Goal: Task Accomplishment & Management: Complete application form

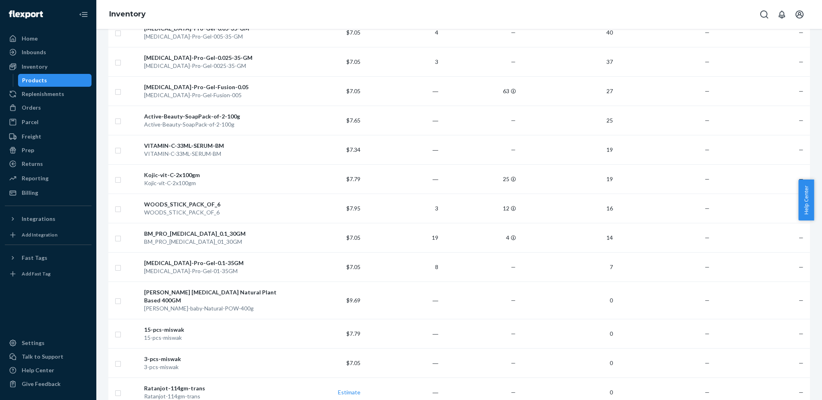
scroll to position [214, 0]
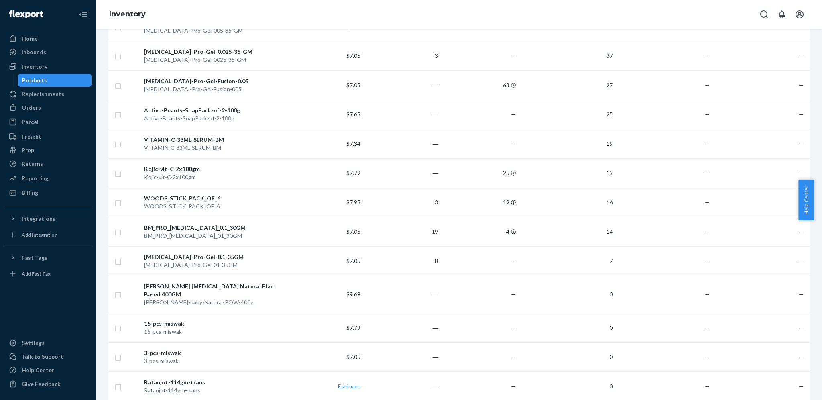
click at [813, 202] on div "Help Center" at bounding box center [811, 199] width 24 height 41
drag, startPoint x: 819, startPoint y: 211, endPoint x: 819, endPoint y: 216, distance: 4.8
click at [813, 214] on div "Help Center" at bounding box center [811, 199] width 24 height 41
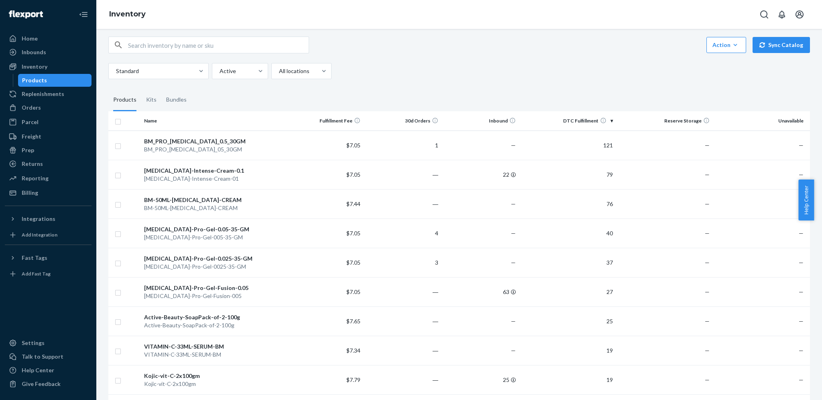
scroll to position [0, 0]
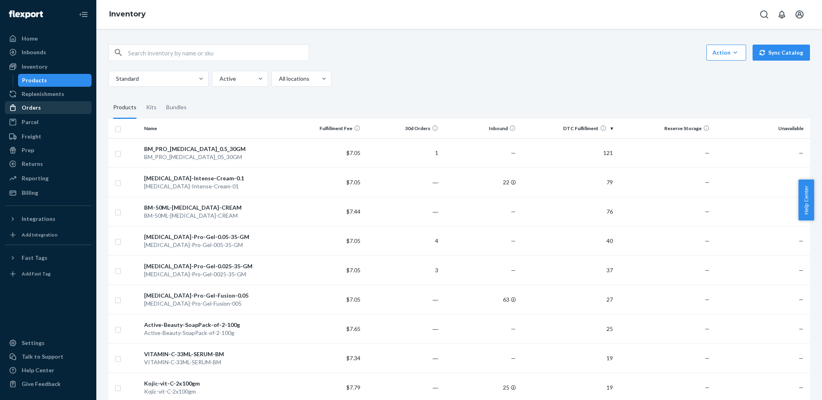
click at [27, 105] on div "Orders" at bounding box center [31, 108] width 19 height 8
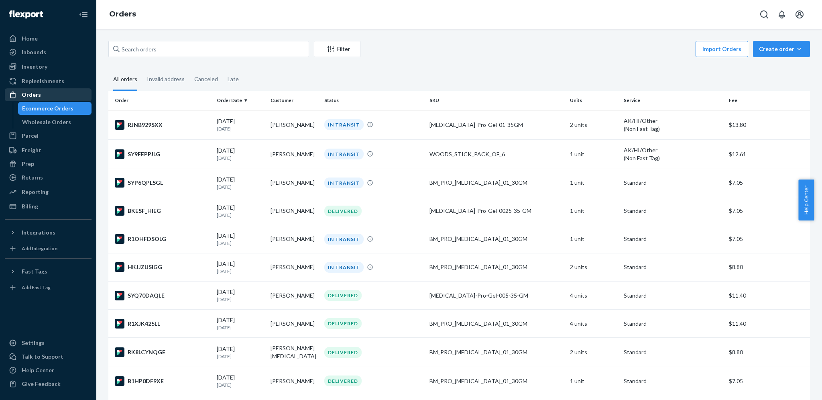
click at [31, 96] on div "Orders" at bounding box center [31, 95] width 19 height 8
drag, startPoint x: 33, startPoint y: 214, endPoint x: 36, endPoint y: 158, distance: 56.3
click at [36, 158] on div "Home Inbounds Shipping Plans Problems Inventory Products Replenishments Orders …" at bounding box center [48, 200] width 96 height 400
click at [35, 61] on div "Inventory" at bounding box center [48, 66] width 85 height 11
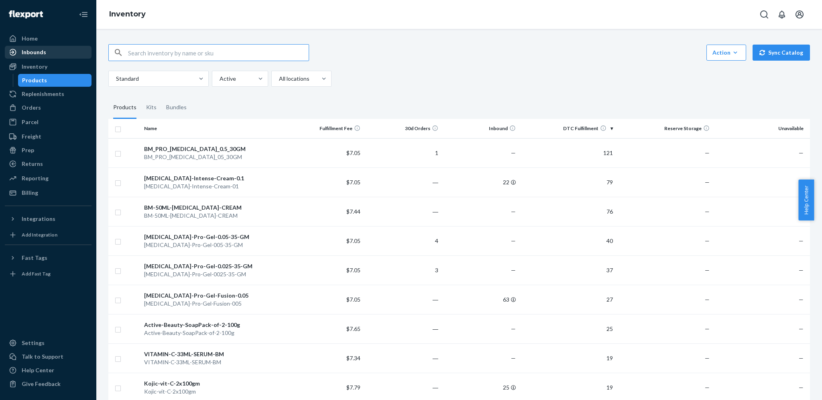
click at [24, 57] on div "Inbounds" at bounding box center [48, 52] width 85 height 11
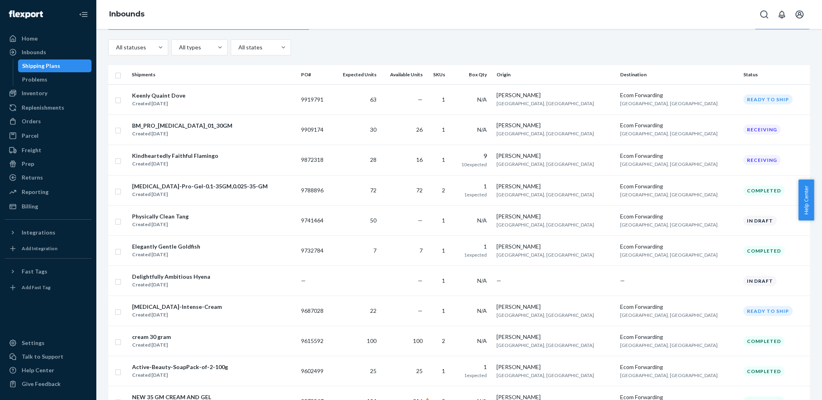
scroll to position [29, 0]
click at [42, 118] on div "Orders" at bounding box center [48, 121] width 85 height 11
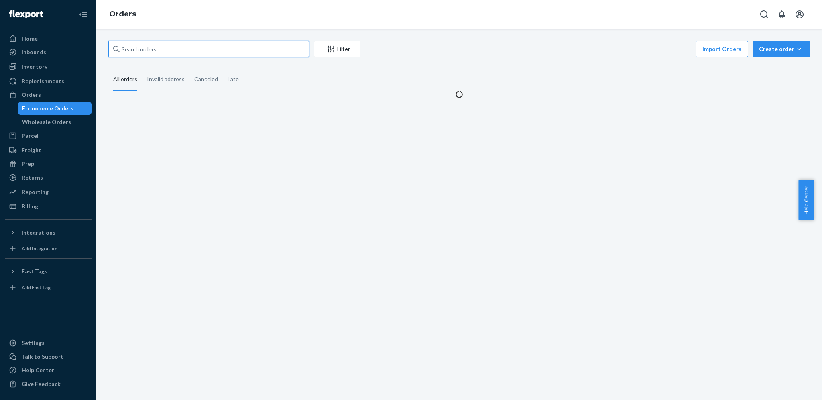
click at [177, 43] on input "text" at bounding box center [208, 49] width 201 height 16
paste input "[PERSON_NAME]"
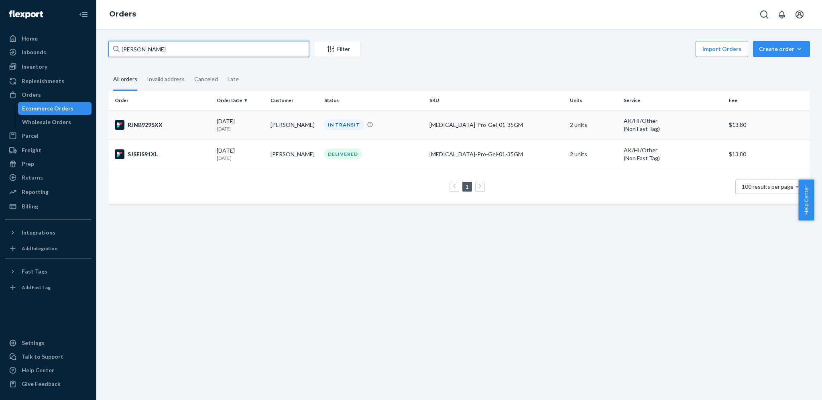
type input "[PERSON_NAME]"
click at [217, 120] on div "[DATE] [DATE]" at bounding box center [240, 124] width 47 height 15
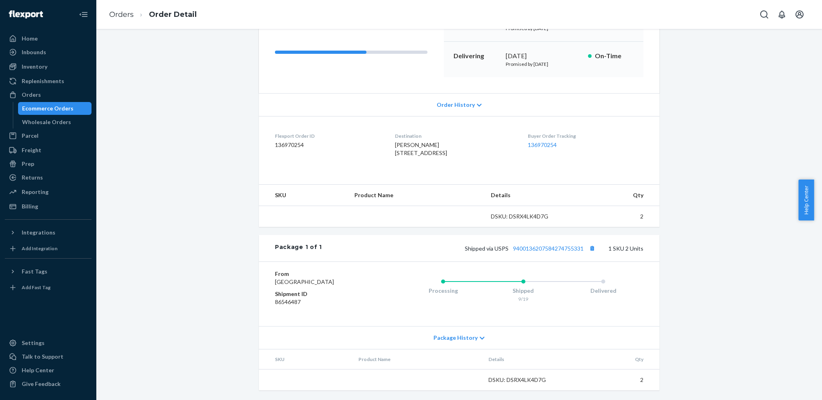
scroll to position [132, 0]
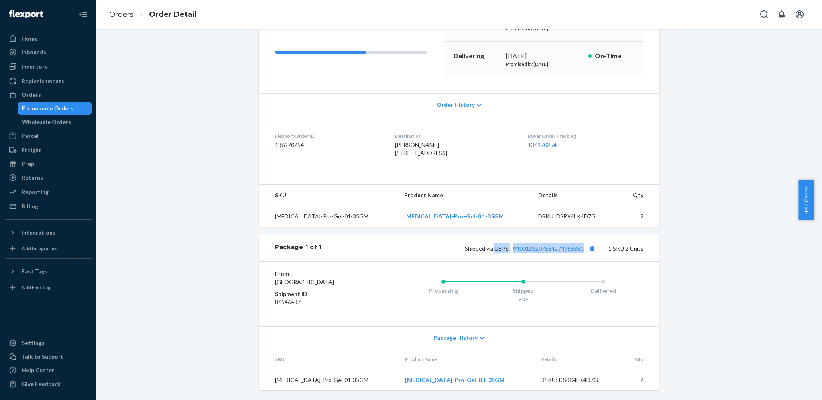
drag, startPoint x: 492, startPoint y: 239, endPoint x: 581, endPoint y: 232, distance: 89.0
click at [581, 235] on div "Package 1 of 1 Shipped via USPS 9400136207584274755331 1 SKU 2 Units" at bounding box center [459, 248] width 401 height 26
copy span "USPS 9400136207584274755331"
click at [51, 92] on div "Orders" at bounding box center [48, 94] width 85 height 11
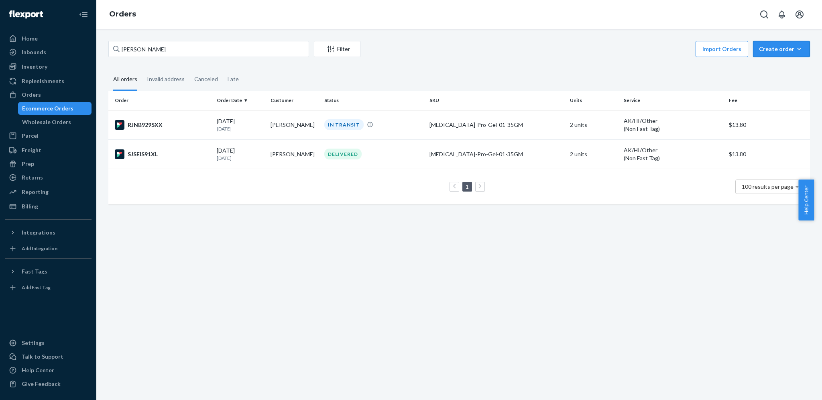
click at [768, 42] on button "Create order Ecommerce order Removal order" at bounding box center [781, 49] width 57 height 16
click at [765, 76] on button "Ecommerce order" at bounding box center [793, 68] width 77 height 17
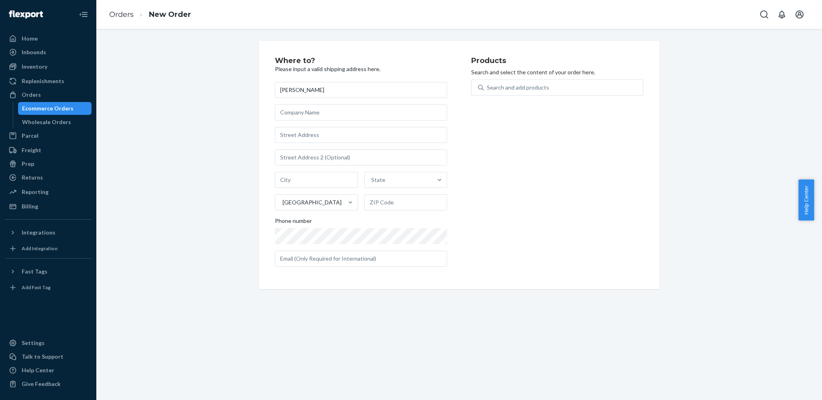
type input "[PERSON_NAME]"
click at [326, 141] on input "text" at bounding box center [361, 135] width 172 height 16
paste input "1127 Calle Bohemia"
type input "1127 Calle Bohemia"
type input "Gobernador [PERSON_NAME] - [GEOGRAPHIC_DATA][PERSON_NAME]"
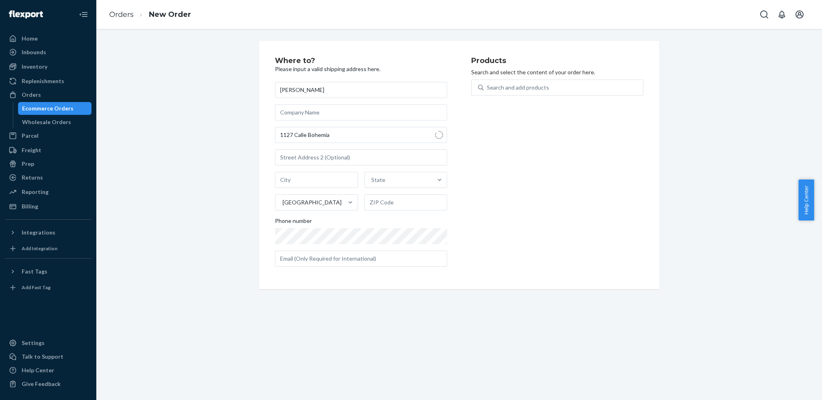
type input "00920"
click at [464, 208] on div "Where to? Please input a valid shipping address here. [PERSON_NAME] 1127 Cll Bo…" at bounding box center [373, 165] width 196 height 216
click at [338, 134] on input "1127 Cll Bohemia" at bounding box center [361, 135] width 172 height 16
type input "1127 Cll Bohemia"
click at [332, 181] on input "Gobernador [PERSON_NAME] - [GEOGRAPHIC_DATA][PERSON_NAME]" at bounding box center [317, 180] width 84 height 16
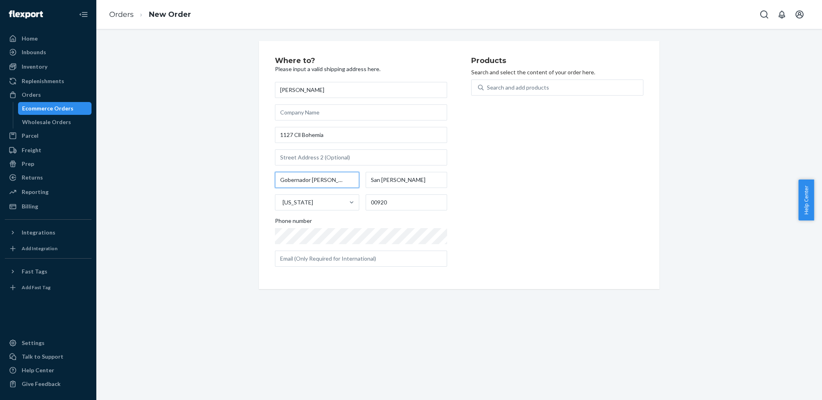
click at [332, 181] on input "Gobernador [PERSON_NAME] - [GEOGRAPHIC_DATA][PERSON_NAME]" at bounding box center [317, 180] width 84 height 16
click at [326, 181] on input "Gobernador [PERSON_NAME] - [GEOGRAPHIC_DATA][PERSON_NAME]" at bounding box center [317, 180] width 84 height 16
type input "San [PERSON_NAME]"
click at [503, 88] on div "Search and add products" at bounding box center [518, 88] width 62 height 8
click at [488, 88] on input "0 results available. Use Up and Down to choose options, press Enter to select t…" at bounding box center [487, 88] width 1 height 8
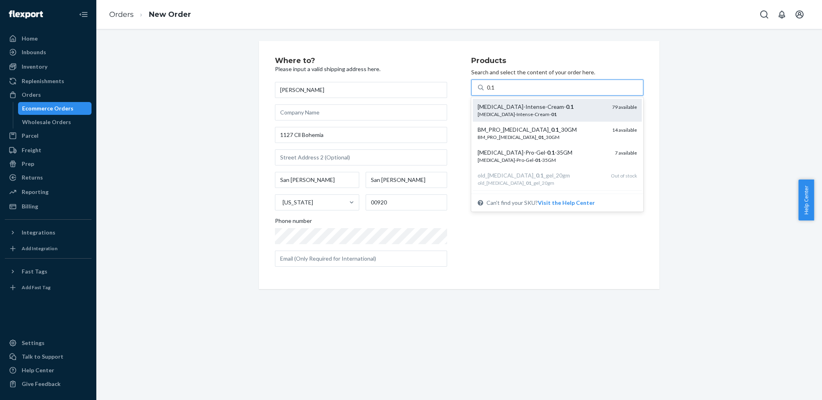
type input "0.1"
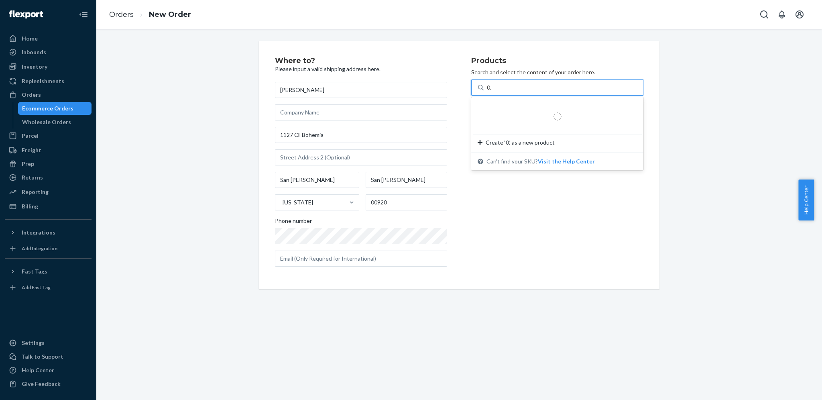
type input "0.1"
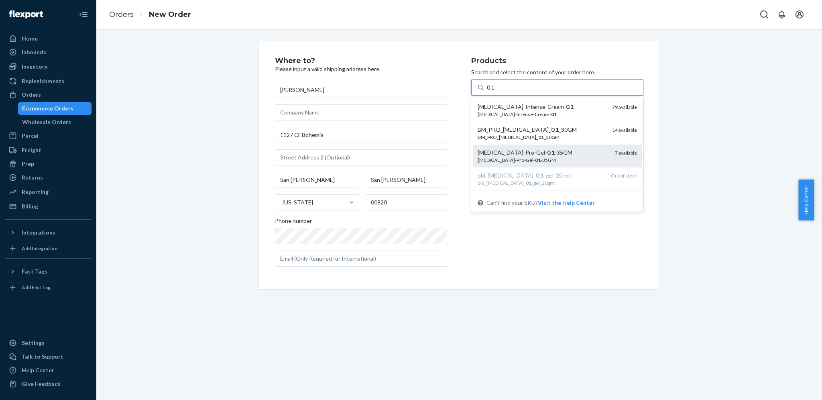
click at [530, 164] on div "[MEDICAL_DATA]-Pro-Gel- 0 . 1 -35GM [MEDICAL_DATA]-Pro-Gel- 01 -35GM 7 available" at bounding box center [557, 156] width 169 height 23
click at [495, 92] on input "0.1" at bounding box center [491, 88] width 8 height 8
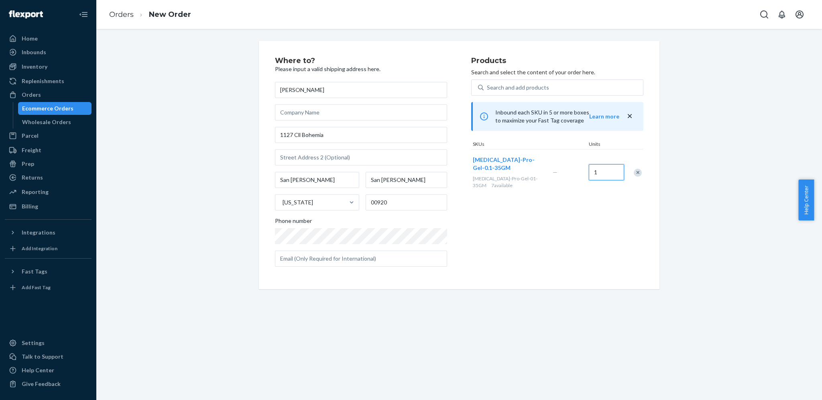
click at [595, 168] on input "1" at bounding box center [606, 172] width 35 height 16
type input "2"
click at [545, 204] on div "Products Search and select the content of your order here. Search and add produ…" at bounding box center [557, 165] width 172 height 216
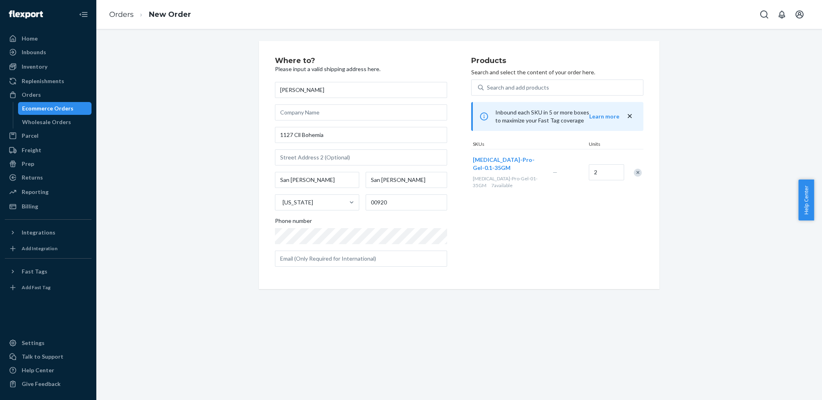
click at [546, 213] on div "Products Search and select the content of your order here. Search and add produ…" at bounding box center [557, 165] width 172 height 216
click at [488, 247] on div "Products Search and select the content of your order here. Search and add produ…" at bounding box center [557, 165] width 172 height 216
click at [335, 141] on input "1127 Cll Bohemia" at bounding box center [361, 135] width 172 height 16
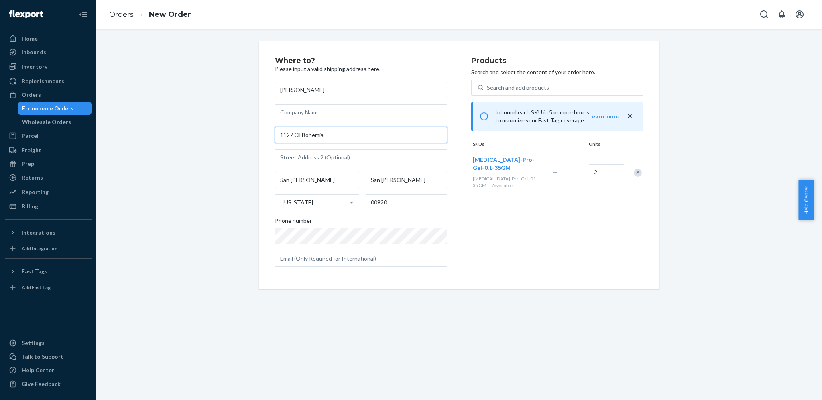
click at [335, 141] on input "1127 Cll Bohemia" at bounding box center [361, 135] width 172 height 16
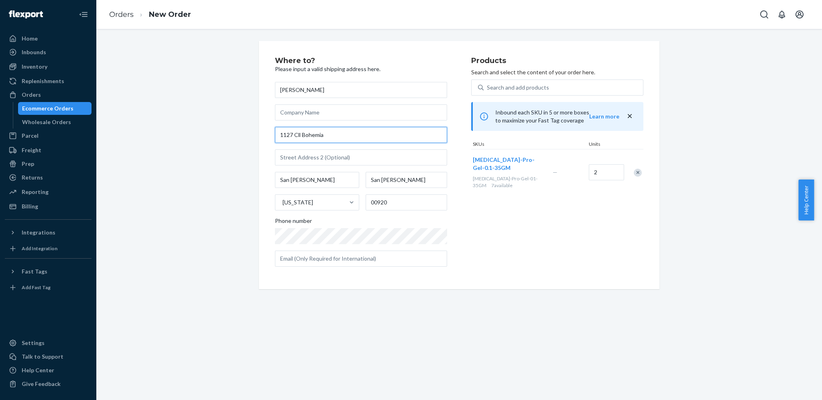
paste input "alle Bohemia"
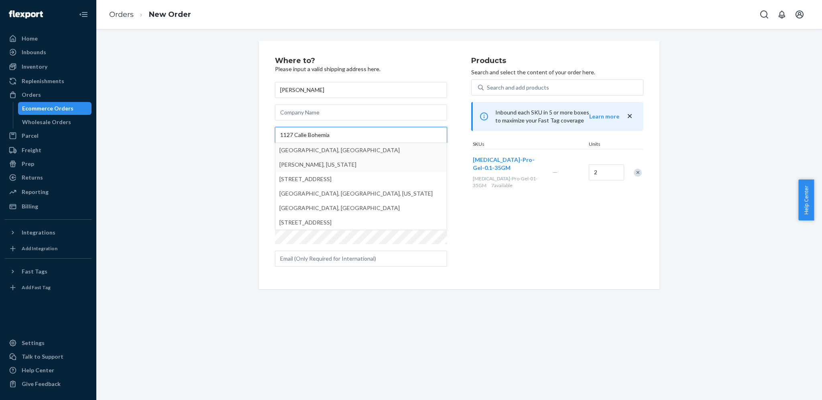
type input "1127 Calle Bohemia"
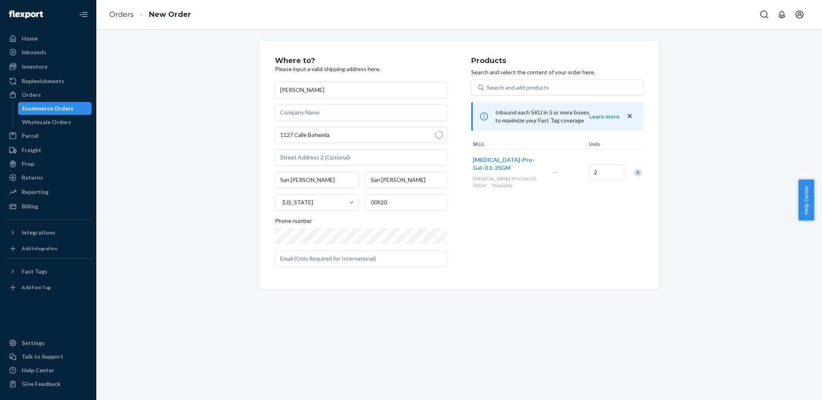
type input "Gobernador [PERSON_NAME] - [GEOGRAPHIC_DATA][PERSON_NAME]"
type input "1127 Cll Bohemia"
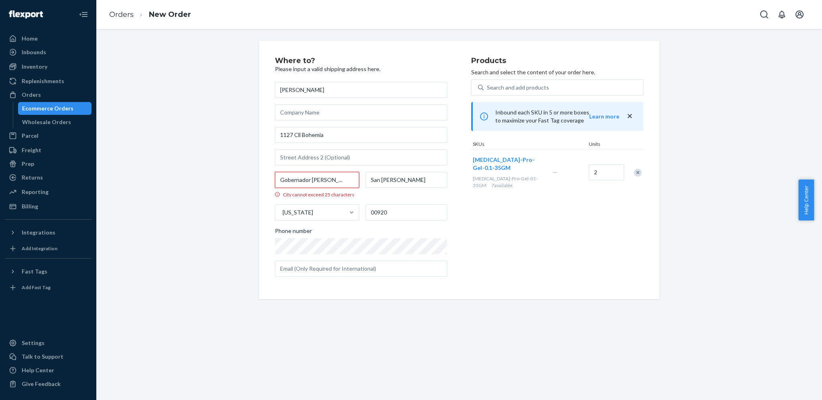
click at [329, 178] on input "Gobernador [PERSON_NAME] - [GEOGRAPHIC_DATA][PERSON_NAME]" at bounding box center [317, 180] width 84 height 16
type input "Gobernador [PERSON_NAME] [GEOGRAPHIC_DATA][PERSON_NAME]"
click at [370, 192] on label "San [PERSON_NAME]" at bounding box center [406, 185] width 81 height 26
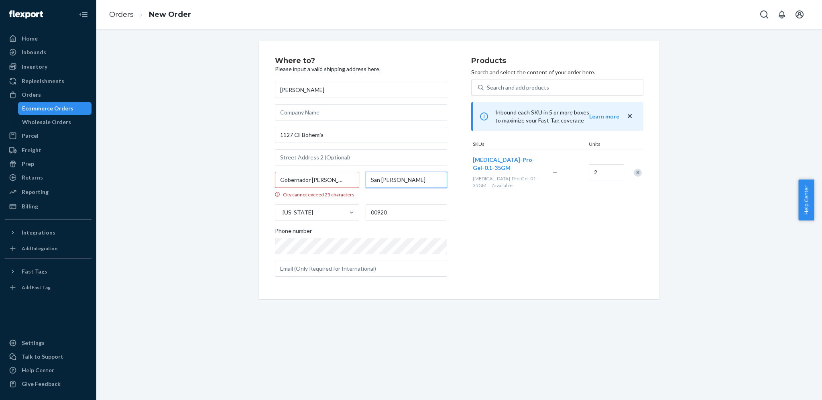
click at [370, 188] on input "San [PERSON_NAME]" at bounding box center [406, 180] width 81 height 16
click at [338, 185] on input "Gobernador [PERSON_NAME] [GEOGRAPHIC_DATA][PERSON_NAME]" at bounding box center [317, 180] width 84 height 16
click at [324, 141] on input "1127 Cll Bohemia" at bounding box center [361, 135] width 172 height 16
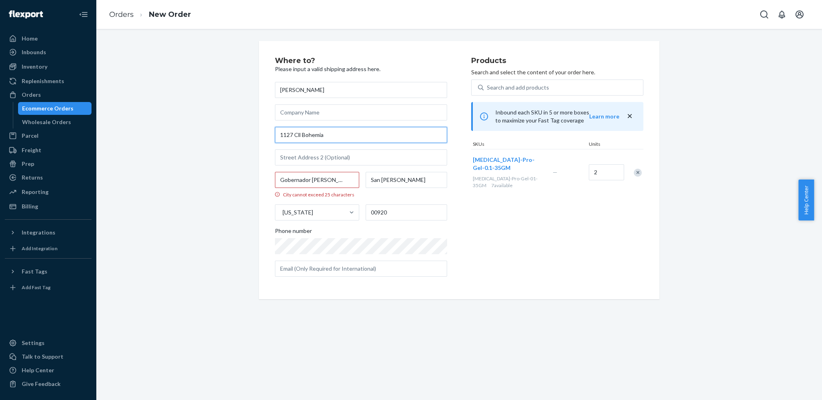
click at [324, 141] on input "1127 Cll Bohemia" at bounding box center [361, 135] width 172 height 16
paste input "alle Bohemia [GEOGRAPHIC_DATA][PERSON_NAME], [GEOGRAPHIC_DATA]"
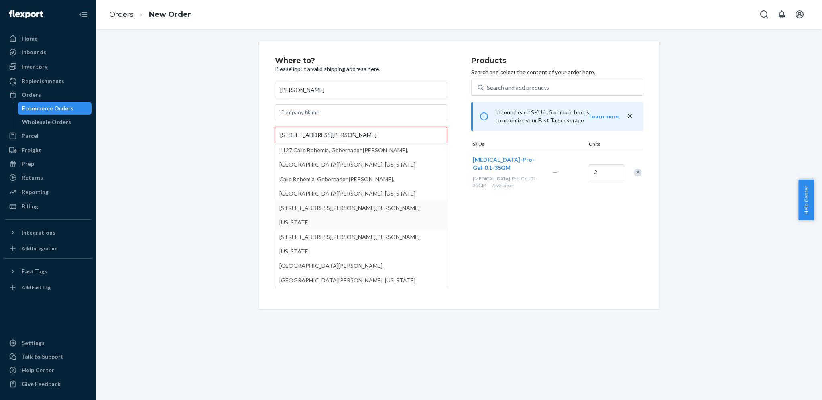
type input "[STREET_ADDRESS][PERSON_NAME]"
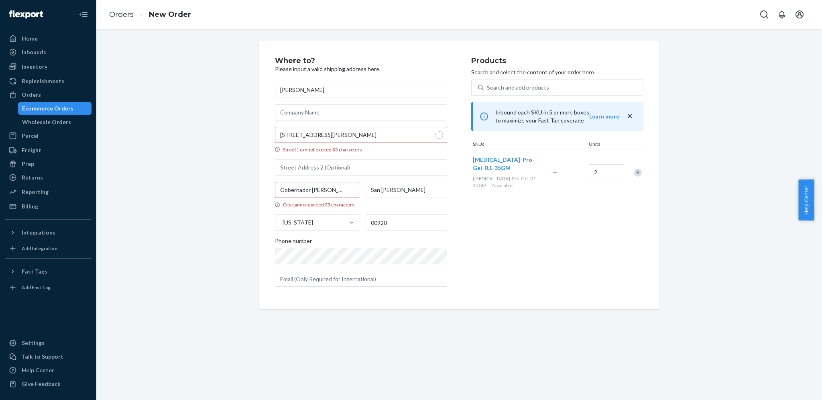
type input "Gobernador [PERSON_NAME] - [GEOGRAPHIC_DATA][PERSON_NAME]"
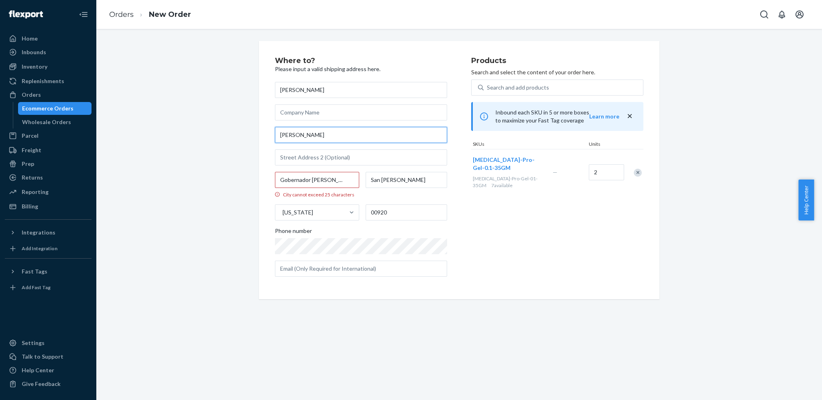
click at [322, 139] on input "[PERSON_NAME]" at bounding box center [361, 135] width 172 height 16
paste input "[STREET_ADDRESS][PERSON_NAME]"
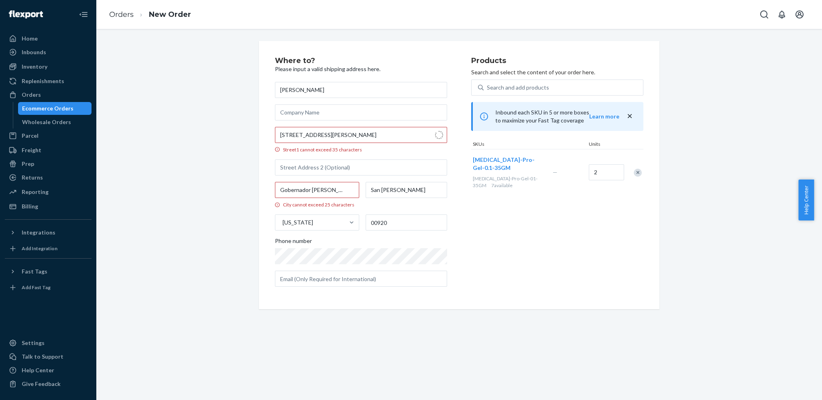
type input "1127 Cll Bohemia"
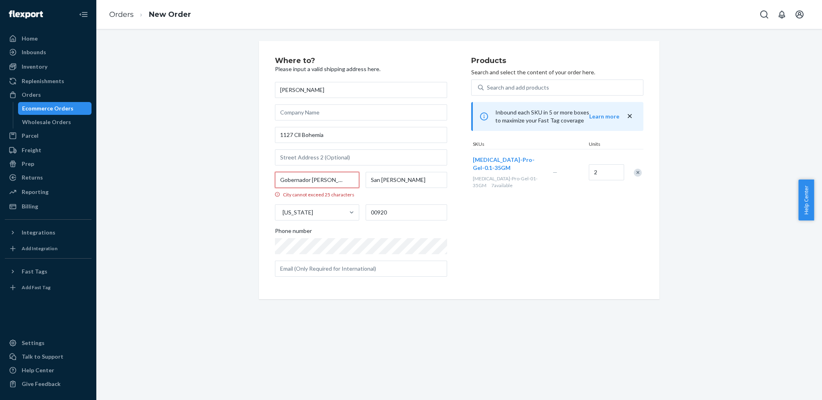
click at [335, 178] on input "Gobernador [PERSON_NAME] - [GEOGRAPHIC_DATA][PERSON_NAME]" at bounding box center [317, 180] width 84 height 16
paste input "Urb [GEOGRAPHIC_DATA]"
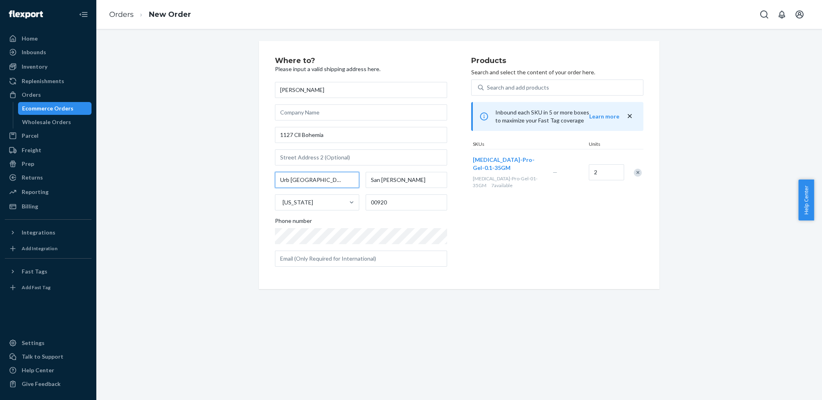
type input "Urb [GEOGRAPHIC_DATA]"
click at [341, 215] on div "[PERSON_NAME] [STREET_ADDRESS][PERSON_NAME][US_STATE] Phone number" at bounding box center [361, 174] width 172 height 185
click at [380, 213] on div "[PERSON_NAME] [STREET_ADDRESS][PERSON_NAME][US_STATE] Phone number" at bounding box center [361, 174] width 172 height 185
click at [452, 215] on div "Where to? Please input a valid shipping address here. [PERSON_NAME] 1127 Cll Bo…" at bounding box center [373, 165] width 196 height 216
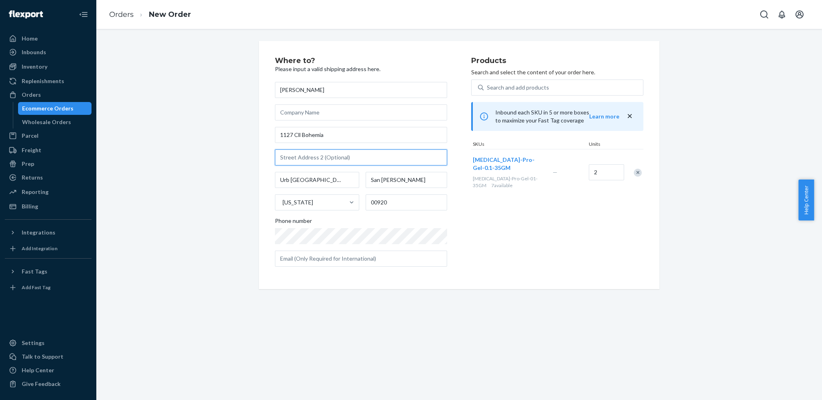
click at [307, 152] on input "text" at bounding box center [361, 157] width 172 height 16
paste input "[GEOGRAPHIC_DATA][PERSON_NAME], [GEOGRAPHIC_DATA]"
type input "[GEOGRAPHIC_DATA][PERSON_NAME], [GEOGRAPHIC_DATA]"
click at [259, 180] on div "Where to? Please input a valid shipping address here. [PERSON_NAME] 1127 Cll Bo…" at bounding box center [459, 165] width 401 height 248
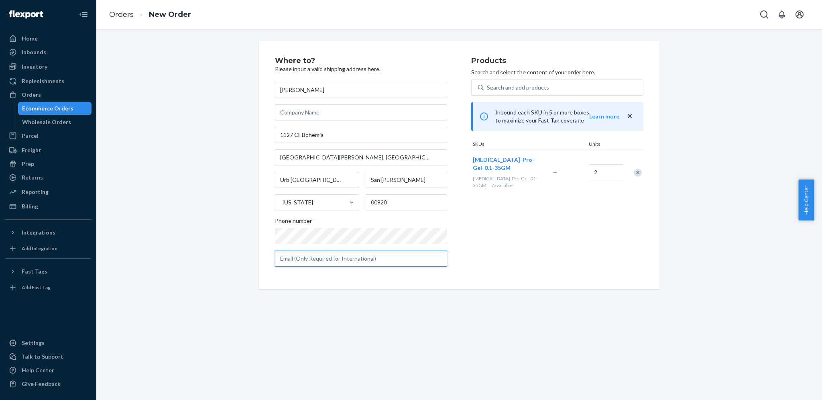
click at [415, 266] on input "text" at bounding box center [361, 259] width 172 height 16
type input "[EMAIL_ADDRESS][DOMAIN_NAME]"
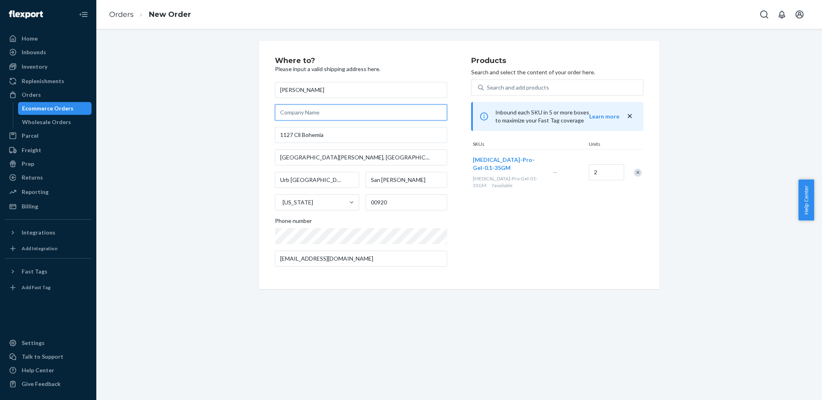
type input "SHOPGENX RETAIL"
type input "201010"
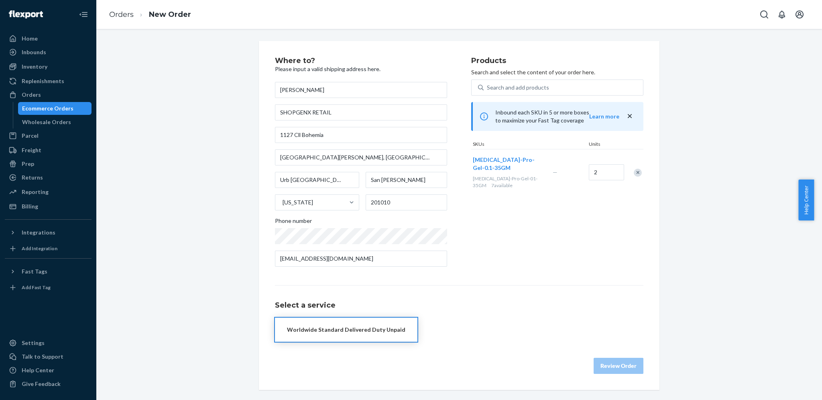
click at [459, 264] on div "Where to? Please input a valid shipping address here. [PERSON_NAME] SHOPGENX RE…" at bounding box center [373, 165] width 196 height 216
click at [471, 250] on div "Products Search and select the content of your order here. Search and add produ…" at bounding box center [557, 165] width 172 height 216
click at [345, 90] on input "[PERSON_NAME]" at bounding box center [361, 90] width 172 height 16
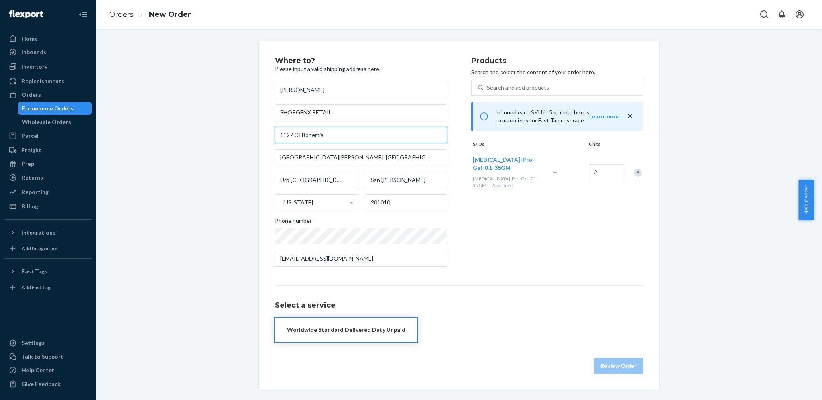
click at [326, 135] on input "1127 Cll Bohemia" at bounding box center [361, 135] width 172 height 16
click at [302, 138] on input "1127 Cll Bohemia" at bounding box center [361, 135] width 172 height 16
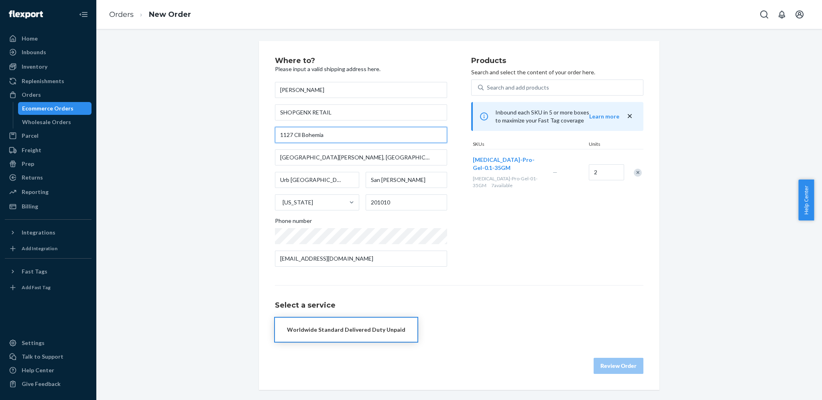
paste input "alle Bohemia"
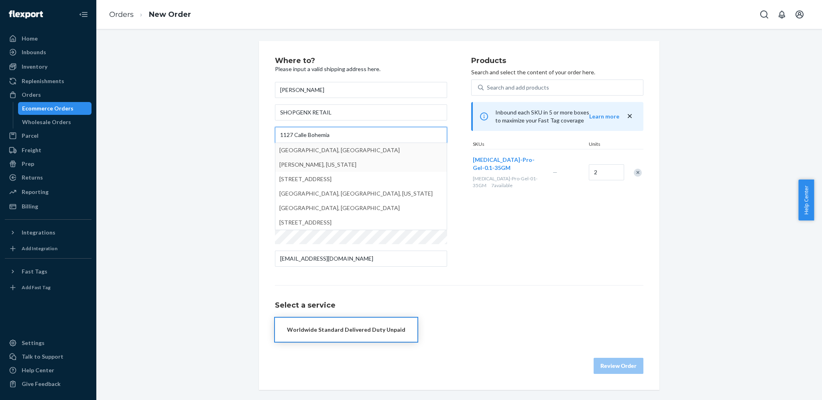
type input "1127 Calle Bohemia"
type input "Gobernador [PERSON_NAME] - [GEOGRAPHIC_DATA][PERSON_NAME]"
type input "00920"
type input "1127 Cll Bohemia"
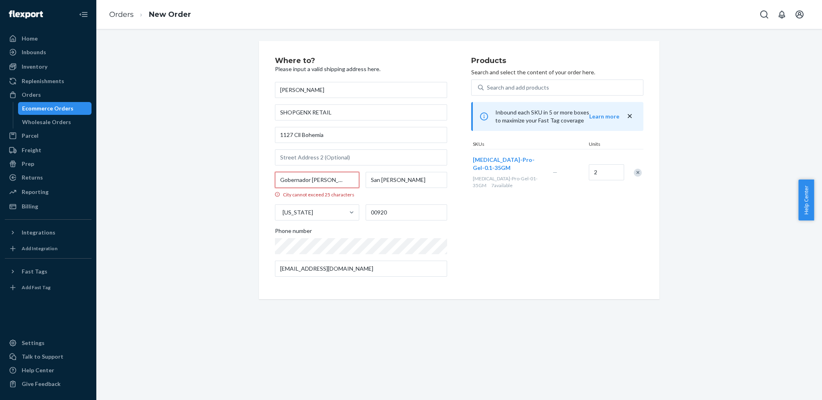
click at [304, 185] on input "Gobernador [PERSON_NAME] - [GEOGRAPHIC_DATA][PERSON_NAME]" at bounding box center [317, 180] width 84 height 16
paste input "text"
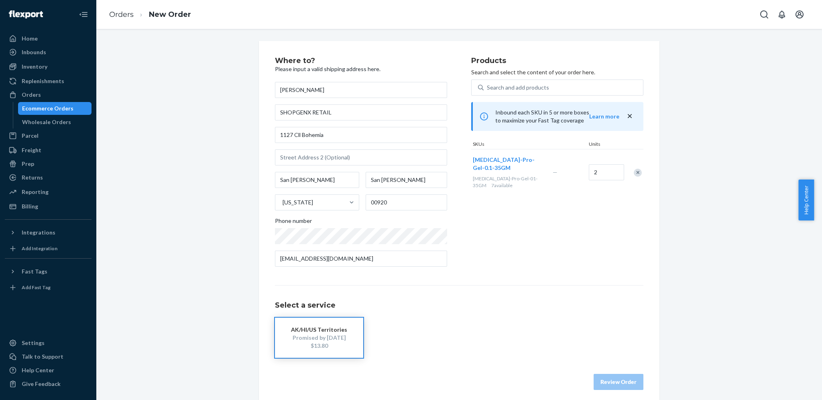
click at [241, 196] on div "Where to? Please input a valid shipping address here. [PERSON_NAME] SHOPGENX RE…" at bounding box center [459, 223] width 714 height 365
click at [312, 185] on input "San [PERSON_NAME]" at bounding box center [317, 180] width 84 height 16
click at [371, 181] on input "San [PERSON_NAME]" at bounding box center [406, 180] width 81 height 16
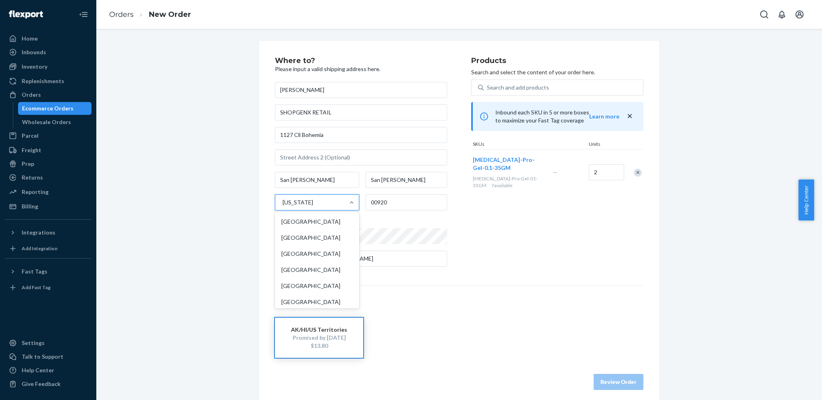
click at [312, 208] on div "[US_STATE]" at bounding box center [309, 202] width 69 height 16
click at [283, 206] on input "option [US_STATE] focused, 176 of 241. 241 results available. Use Up and Down t…" at bounding box center [282, 202] width 1 height 8
click at [310, 291] on div "[US_STATE]" at bounding box center [317, 295] width 81 height 16
click at [283, 206] on input "option [US_STATE] focused, 176 of 241. 241 results available. Use Up and Down t…" at bounding box center [282, 202] width 1 height 8
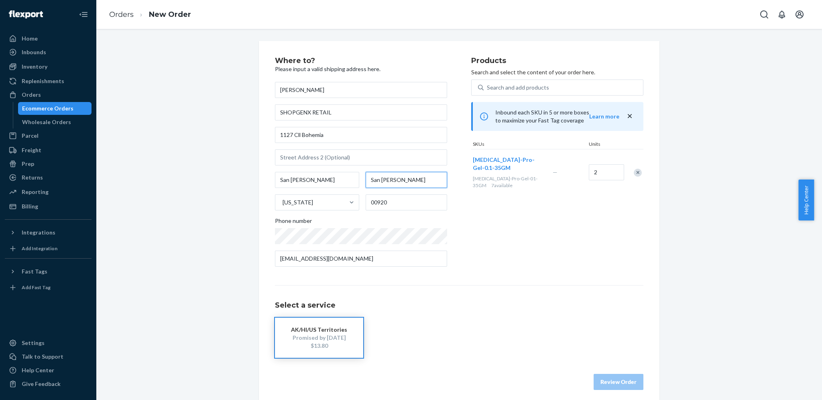
click at [381, 180] on input "San [PERSON_NAME]" at bounding box center [406, 180] width 81 height 16
click at [463, 267] on div "Where to? Please input a valid shipping address here. [PERSON_NAME] SHOPGENX RE…" at bounding box center [373, 165] width 196 height 216
click at [297, 180] on input "San [PERSON_NAME]" at bounding box center [317, 180] width 84 height 16
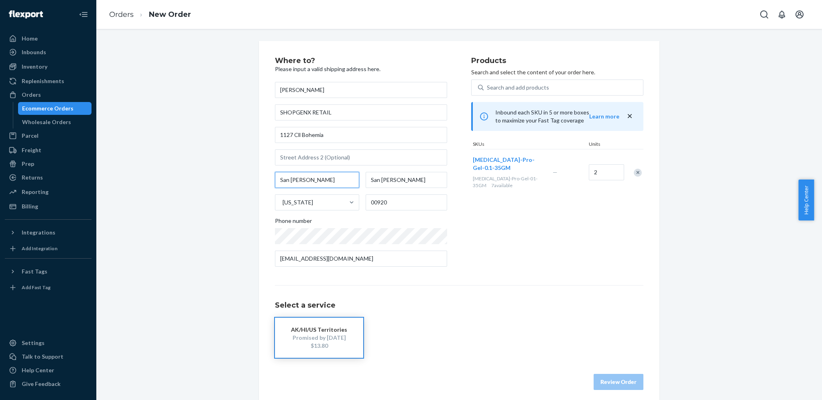
click at [297, 180] on input "San [PERSON_NAME]" at bounding box center [317, 180] width 84 height 16
paste input "Urb [GEOGRAPHIC_DATA]"
type input "Urb [GEOGRAPHIC_DATA]"
click at [236, 212] on div "Where to? Please input a valid shipping address here. [PERSON_NAME] SHOPGENX RE…" at bounding box center [459, 223] width 714 height 365
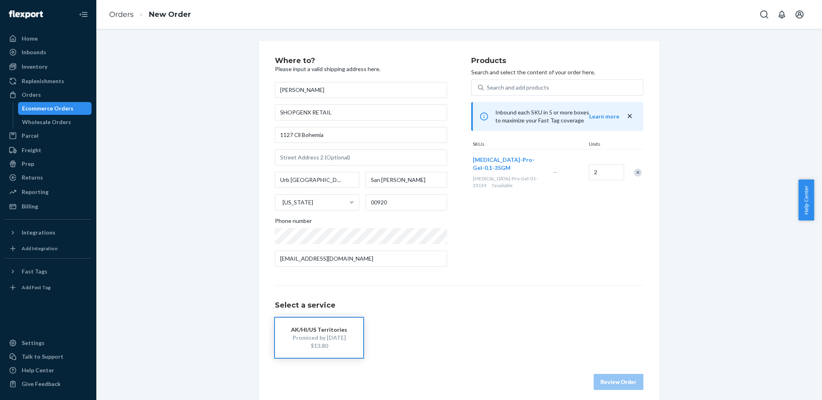
scroll to position [5, 0]
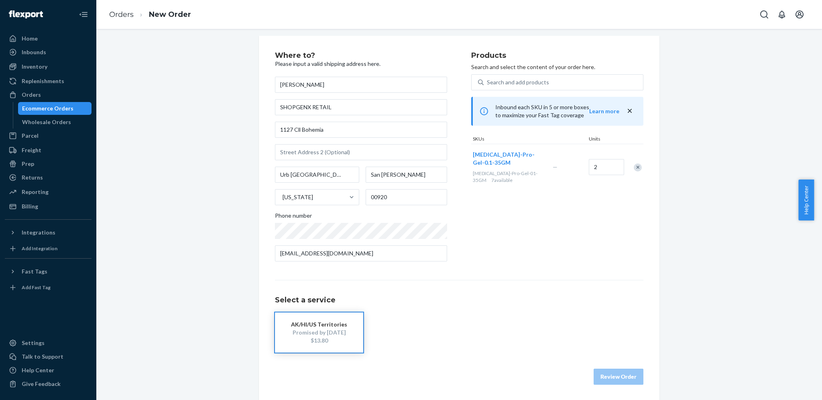
click at [306, 336] on div "$13.80" at bounding box center [319, 340] width 64 height 8
click at [594, 381] on button "Review Order" at bounding box center [619, 377] width 50 height 16
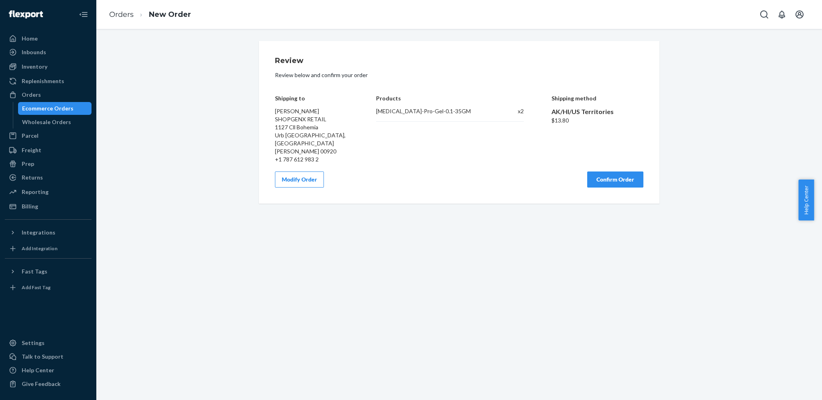
scroll to position [0, 0]
click at [295, 176] on button "Modify Order" at bounding box center [299, 179] width 49 height 16
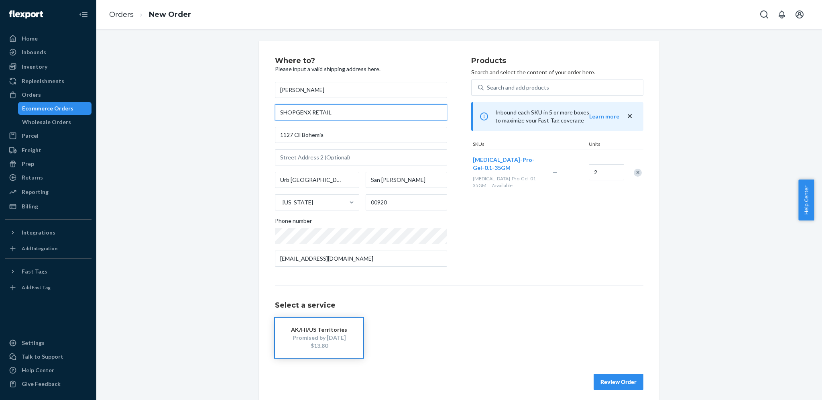
click at [336, 118] on input "SHOPGENX RETAIL" at bounding box center [361, 112] width 172 height 16
type input "S"
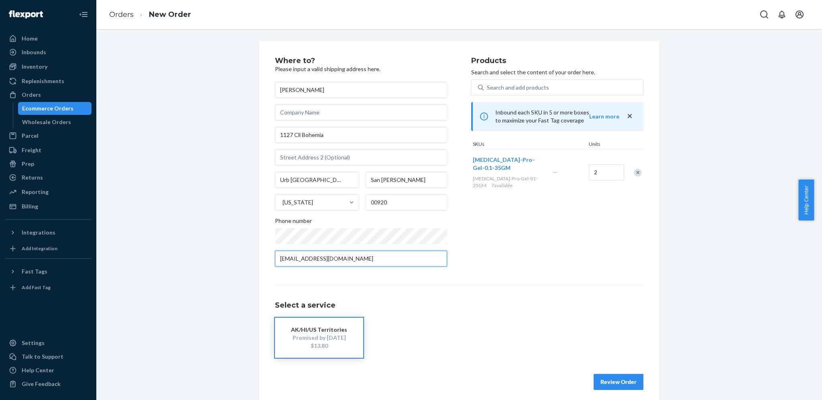
click at [348, 256] on input "[EMAIL_ADDRESS][DOMAIN_NAME]" at bounding box center [361, 259] width 172 height 16
type input "S"
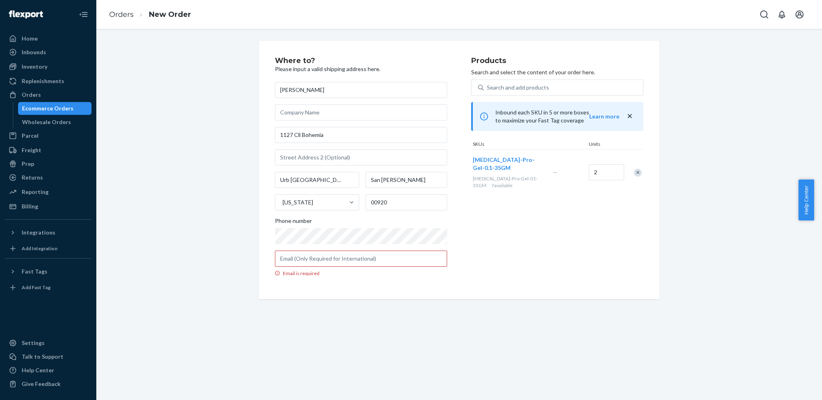
click at [369, 304] on div "Where to? Please input a valid shipping address here. [PERSON_NAME] [STREET_ADD…" at bounding box center [459, 214] width 726 height 371
click at [383, 304] on div "Where to? Please input a valid shipping address here. [PERSON_NAME] [STREET_ADD…" at bounding box center [459, 214] width 726 height 371
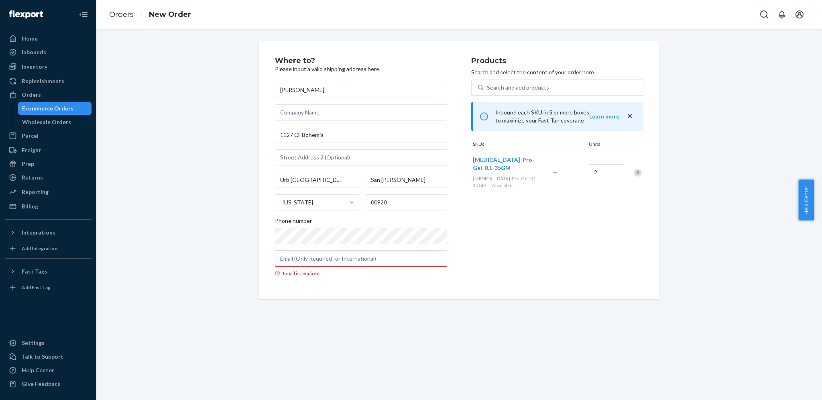
click at [383, 304] on div "Where to? Please input a valid shipping address here. [PERSON_NAME] [STREET_ADD…" at bounding box center [459, 214] width 726 height 371
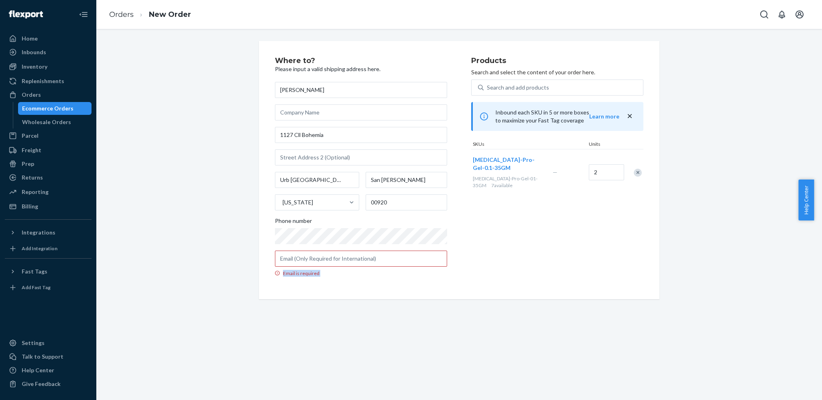
click at [383, 304] on div "Where to? Please input a valid shipping address here. [PERSON_NAME] [STREET_ADD…" at bounding box center [459, 214] width 726 height 371
click at [382, 258] on input "Email is required" at bounding box center [361, 259] width 172 height 16
type input "[EMAIL_ADDRESS][DOMAIN_NAME]"
type input "Ground Floor, [PERSON_NAME]"
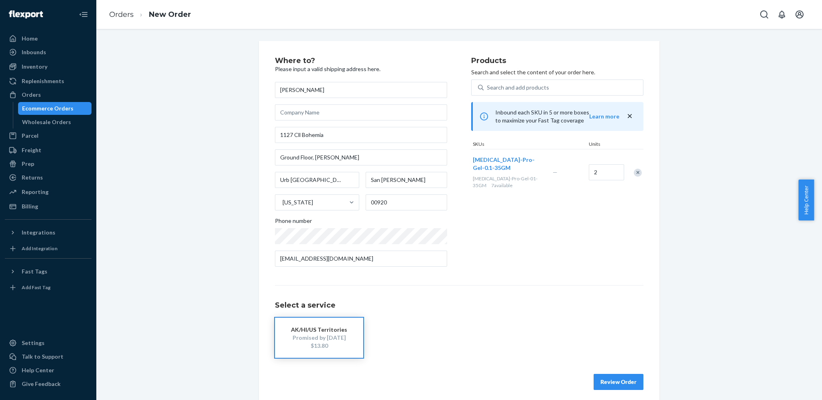
click at [534, 255] on div "Products Search and select the content of your order here. Search and add produ…" at bounding box center [557, 165] width 172 height 216
click at [420, 114] on input "text" at bounding box center [361, 112] width 172 height 16
click at [171, 136] on div "Where to? Please input a valid shipping address here. [PERSON_NAME] 1127 Cll [G…" at bounding box center [459, 223] width 714 height 365
click at [390, 283] on div "Where to? Please input a valid shipping address here. [PERSON_NAME] 1127 Cll [G…" at bounding box center [459, 223] width 369 height 333
click at [355, 263] on input "[EMAIL_ADDRESS][DOMAIN_NAME]" at bounding box center [361, 259] width 172 height 16
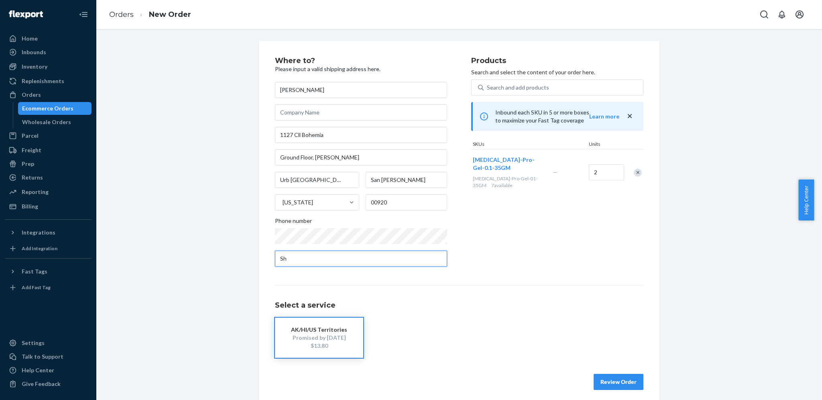
type input "S"
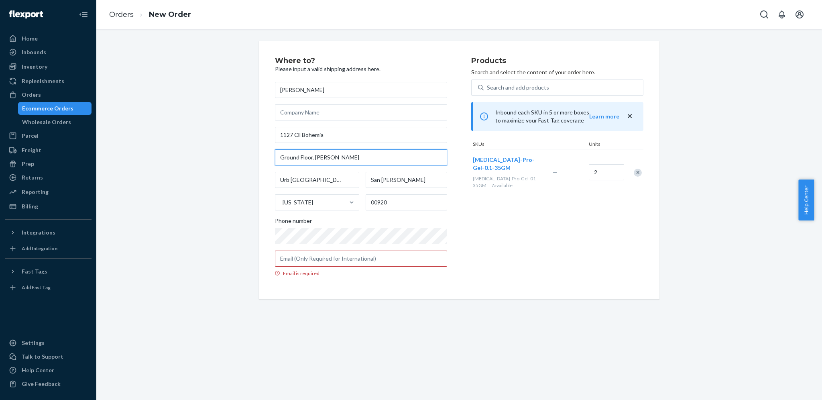
click at [365, 155] on input "Ground Floor, [PERSON_NAME]" at bounding box center [361, 157] width 172 height 16
type input "G"
click at [196, 208] on div "Where to? Please input a valid shipping address here. [PERSON_NAME] [STREET_ADD…" at bounding box center [459, 170] width 714 height 258
click at [286, 255] on input "Email is required" at bounding box center [361, 259] width 172 height 16
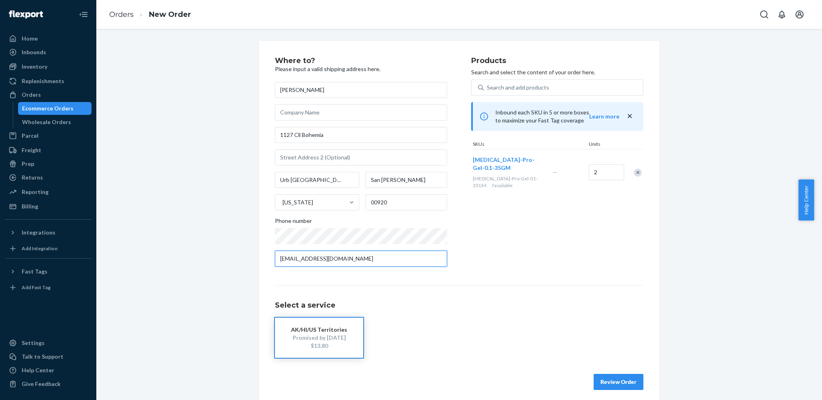
type input "[EMAIL_ADDRESS][DOMAIN_NAME]"
click at [634, 169] on div "Remove Item" at bounding box center [638, 173] width 8 height 8
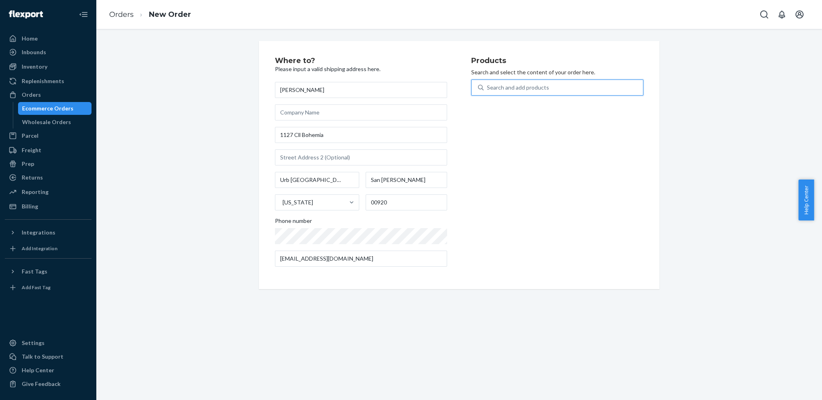
click at [566, 86] on div "Search and add products" at bounding box center [563, 87] width 159 height 14
click at [488, 86] on input "0 results available. Use Up and Down to choose options, press Enter to select t…" at bounding box center [487, 88] width 1 height 8
type input "0.1"
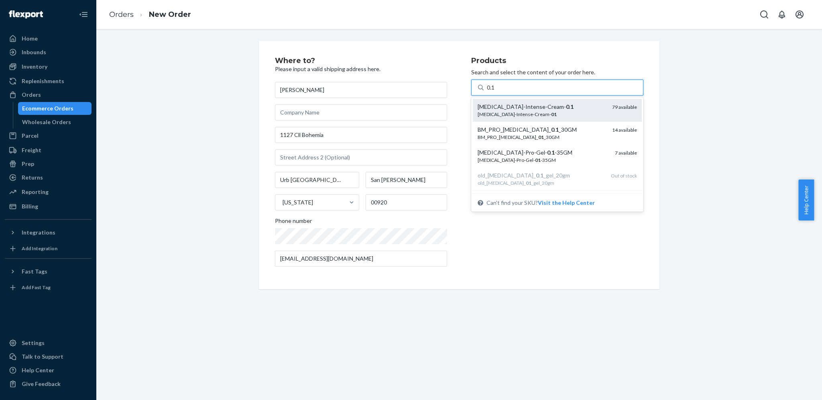
click at [549, 103] on div "[MEDICAL_DATA]-Intense-Cream- 0 . 1" at bounding box center [542, 107] width 128 height 8
click at [495, 92] on input "0.1" at bounding box center [491, 88] width 8 height 8
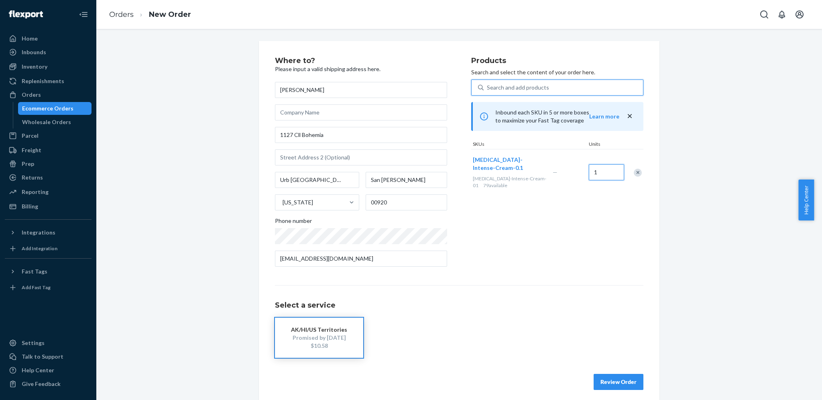
click at [593, 172] on input "1" at bounding box center [606, 172] width 35 height 16
type input "2"
click at [576, 206] on div "Products Search and select the content of your order here. Search and add produ…" at bounding box center [557, 165] width 172 height 216
click at [347, 335] on button "AK/HI/US Territories Promised by [DATE] $13.80" at bounding box center [319, 338] width 88 height 40
click at [599, 383] on button "Review Order" at bounding box center [619, 382] width 50 height 16
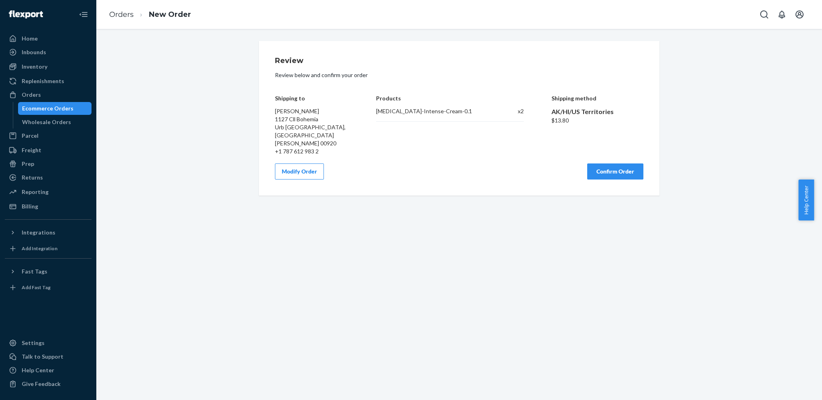
click at [306, 163] on button "Modify Order" at bounding box center [299, 171] width 49 height 16
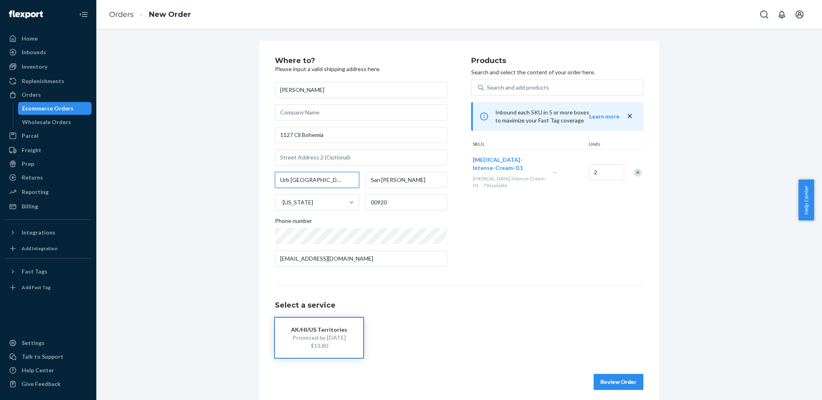
click at [323, 181] on input "Urb [GEOGRAPHIC_DATA]" at bounding box center [317, 180] width 84 height 16
click at [477, 219] on div "Products Search and select the content of your order here. Search and add produ…" at bounding box center [557, 165] width 172 height 216
drag, startPoint x: 620, startPoint y: 372, endPoint x: 620, endPoint y: 378, distance: 6.0
click at [620, 378] on div "Review Order" at bounding box center [459, 378] width 369 height 24
click at [620, 378] on button "Review Order" at bounding box center [619, 382] width 50 height 16
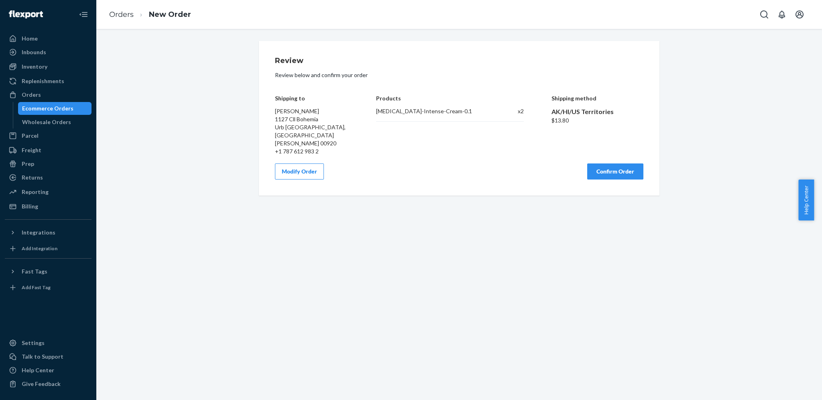
click at [560, 122] on div "$13.80" at bounding box center [598, 120] width 92 height 8
copy div "13.80"
drag, startPoint x: 564, startPoint y: 173, endPoint x: 592, endPoint y: 169, distance: 28.4
click at [592, 169] on div "Review Review below and confirm your order Shipping to [PERSON_NAME] [STREET_AD…" at bounding box center [459, 118] width 401 height 155
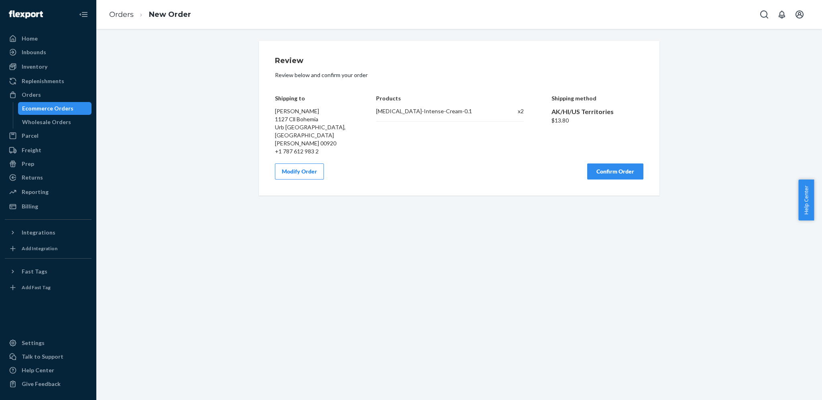
click at [592, 169] on button "Confirm Order" at bounding box center [615, 171] width 56 height 16
